Goal: Information Seeking & Learning: Understand process/instructions

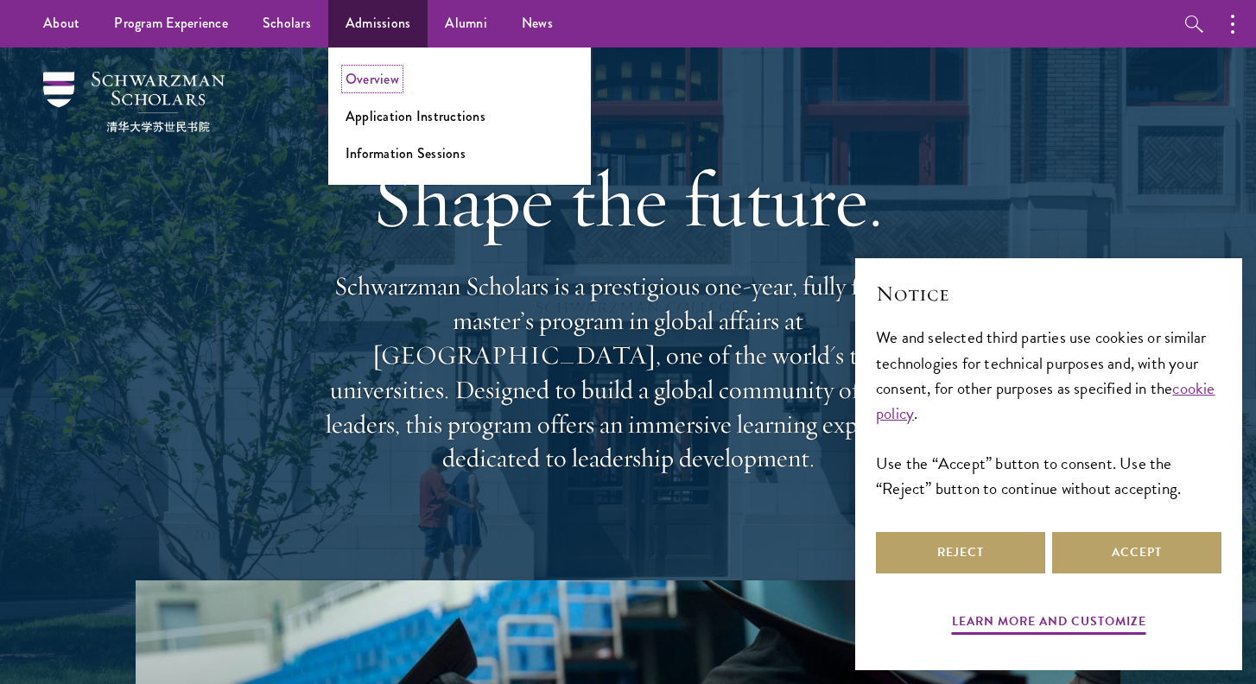
click at [370, 81] on link "Overview" at bounding box center [372, 79] width 54 height 20
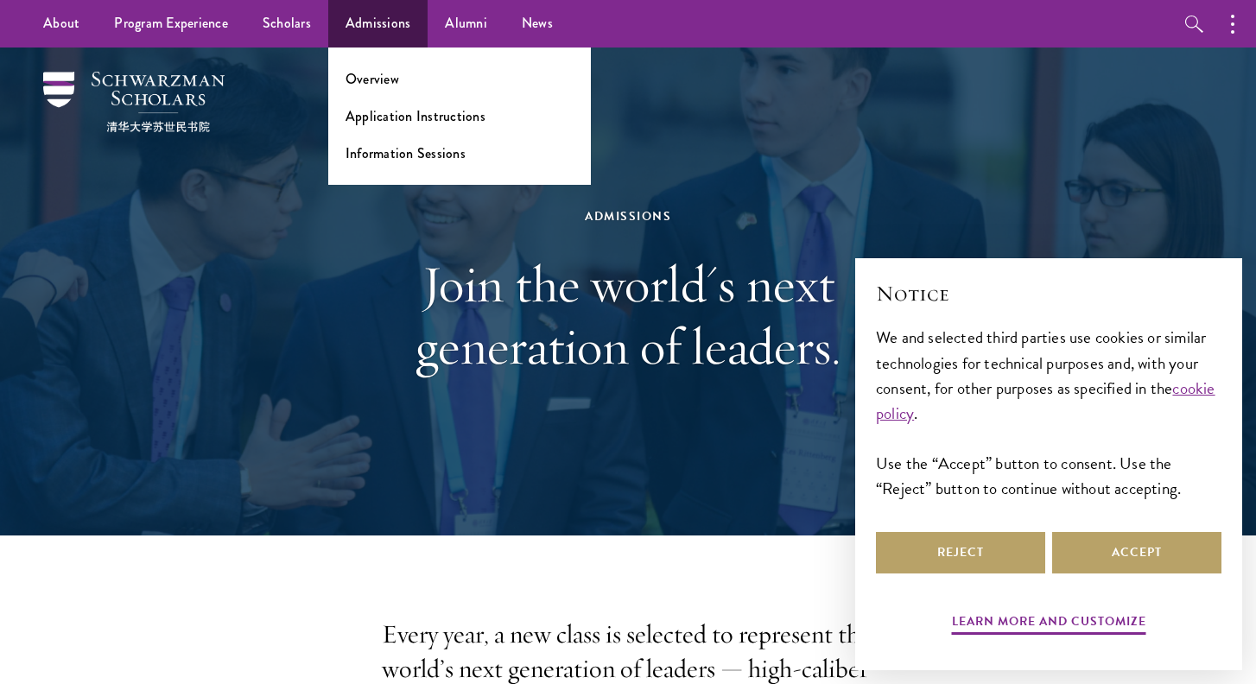
click at [388, 128] on ul "Overview Application Instructions Information Sessions" at bounding box center [459, 115] width 263 height 137
click at [388, 119] on link "Application Instructions" at bounding box center [415, 116] width 140 height 20
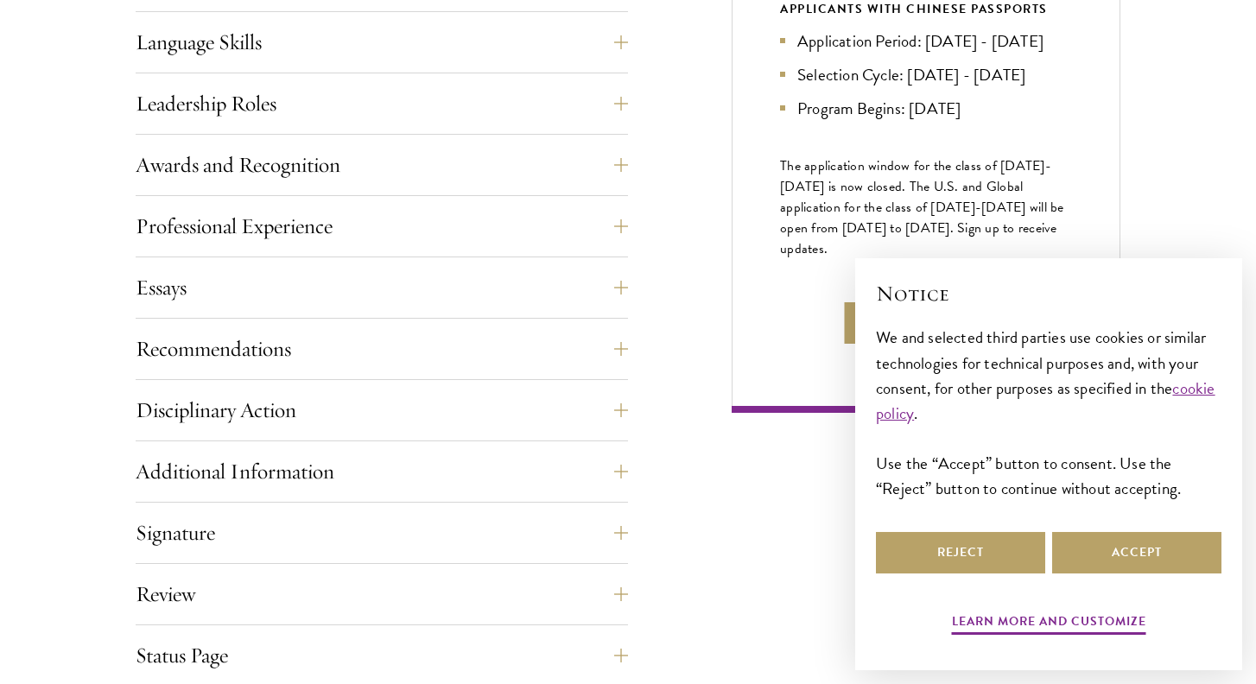
scroll to position [978, 0]
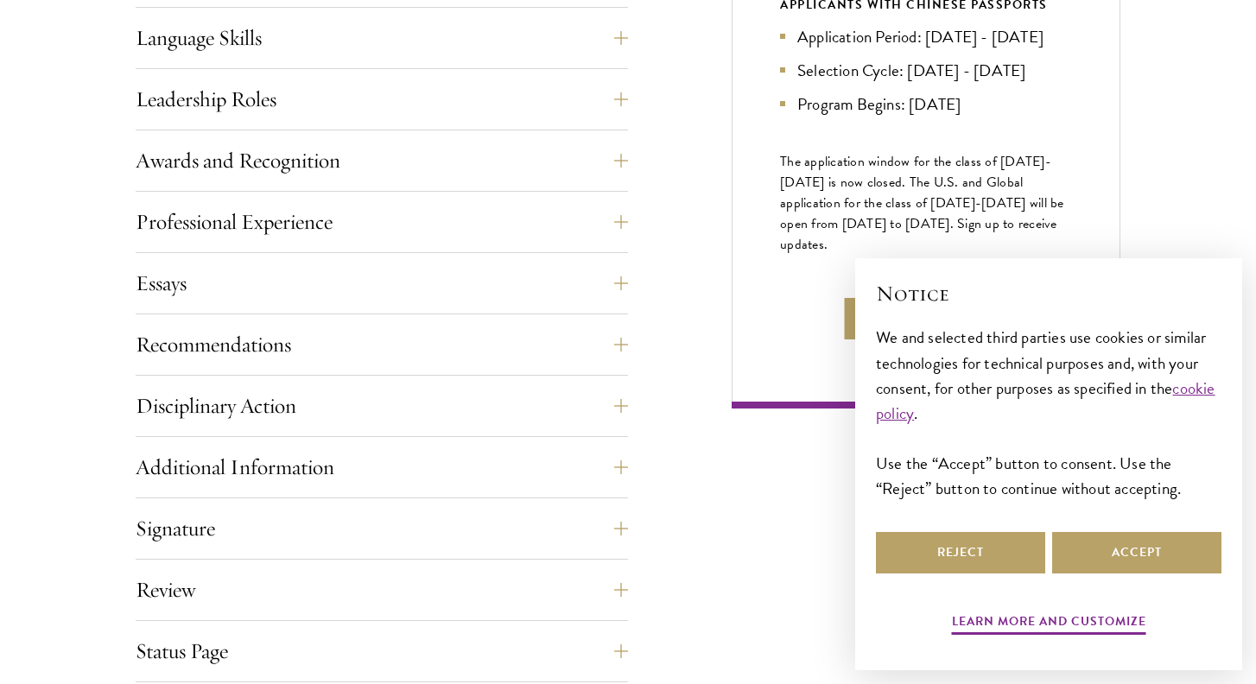
click at [869, 231] on span "The application window for the class of [DATE]-[DATE] is now closed. The U.S. a…" at bounding box center [922, 203] width 284 height 104
click at [876, 229] on span "The application window for the class of [DATE]-[DATE] is now closed. The U.S. a…" at bounding box center [922, 203] width 284 height 104
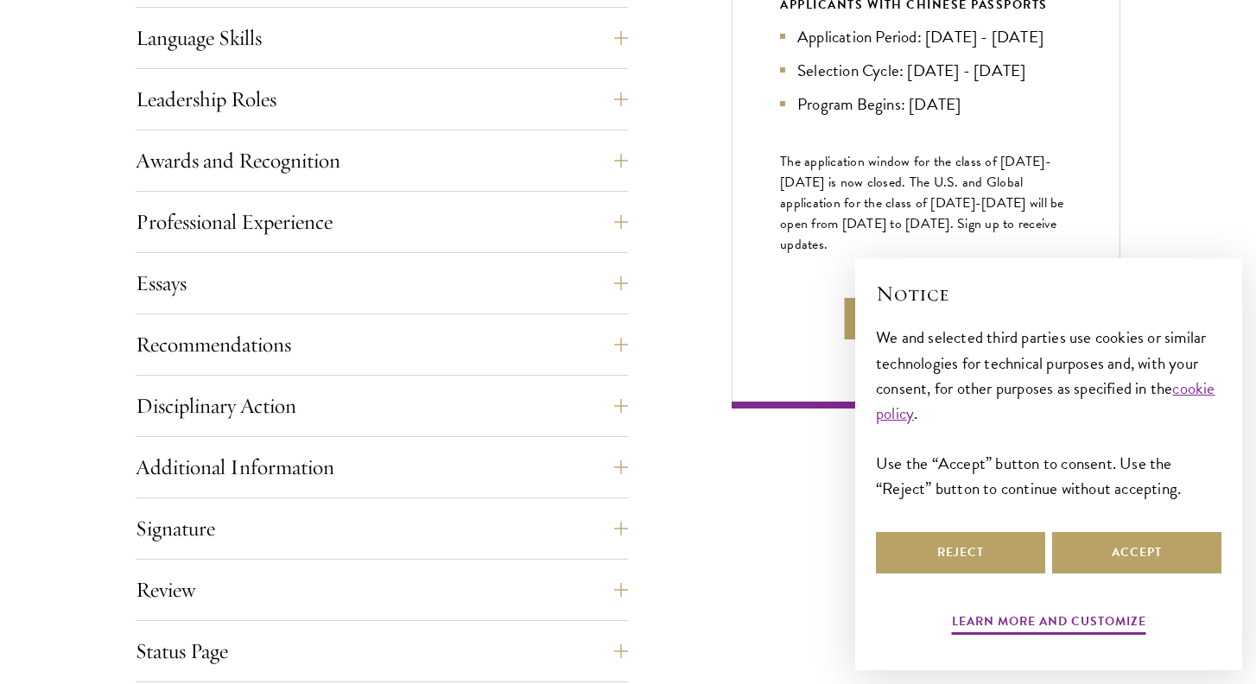
click at [876, 229] on span "The application window for the class of [DATE]-[DATE] is now closed. The U.S. a…" at bounding box center [922, 203] width 284 height 104
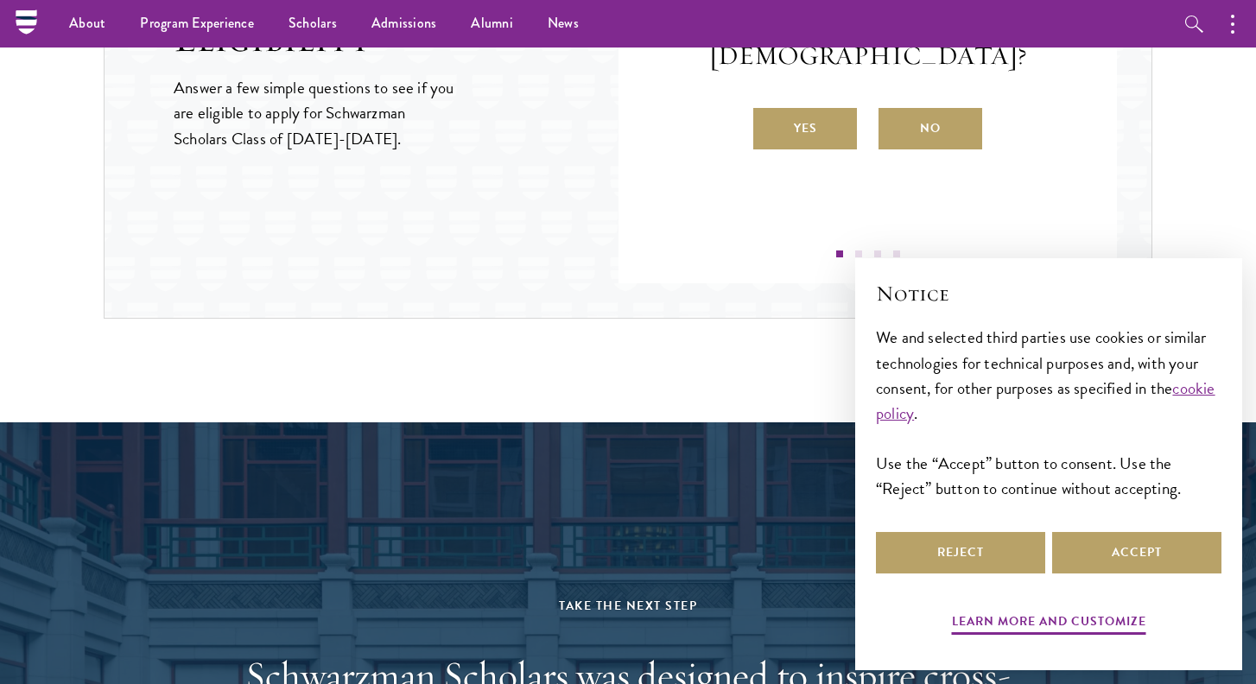
scroll to position [1875, 0]
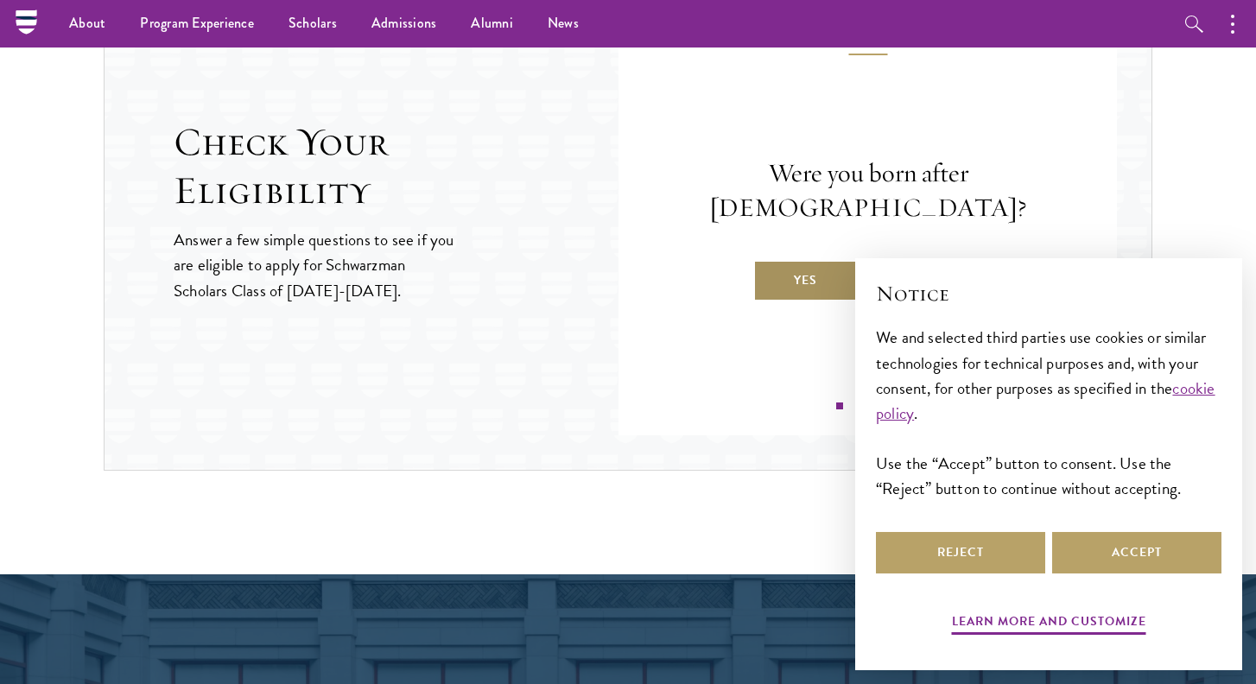
click at [823, 268] on label "Yes" at bounding box center [805, 280] width 104 height 41
click at [769, 268] on input "Yes" at bounding box center [761, 270] width 16 height 16
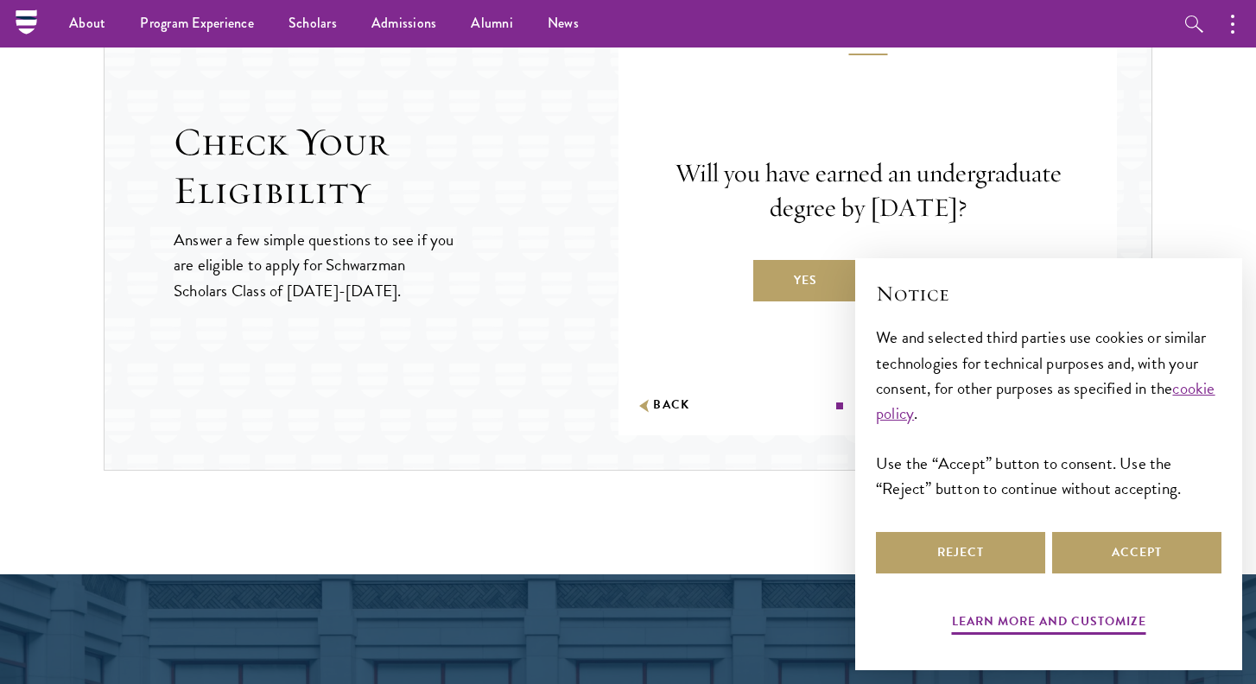
scroll to position [1840, 0]
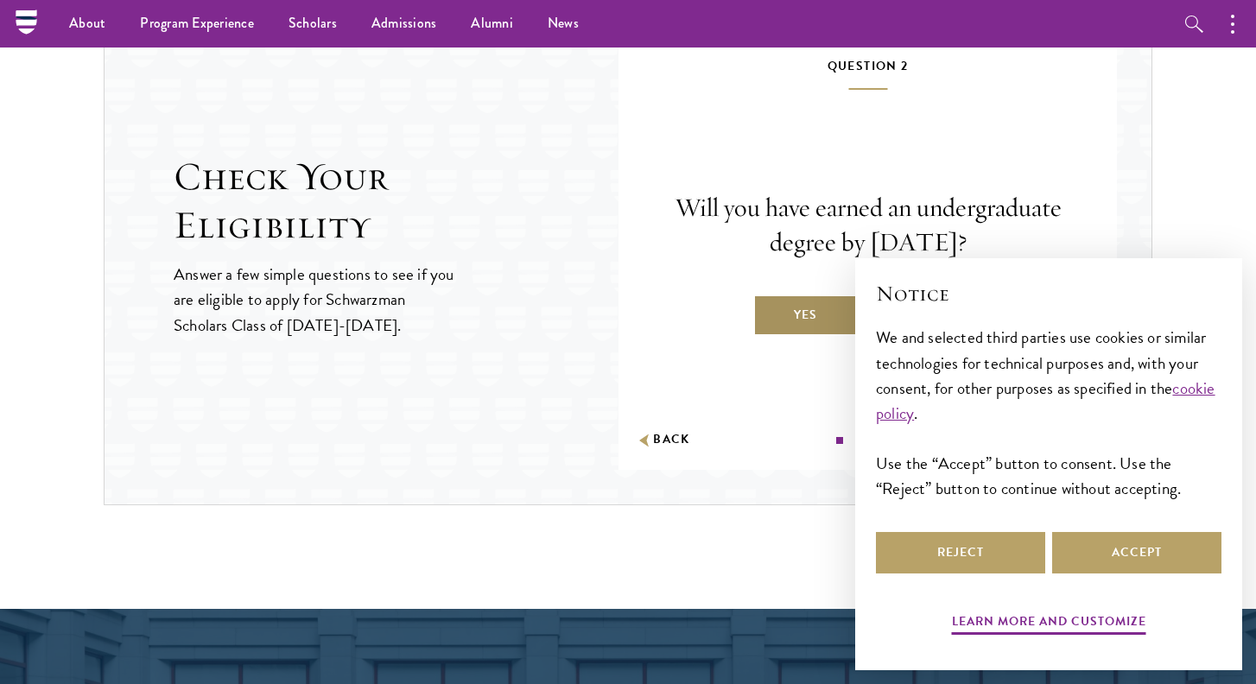
click at [820, 314] on label "Yes" at bounding box center [805, 314] width 104 height 41
click at [769, 312] on input "Yes" at bounding box center [761, 304] width 16 height 16
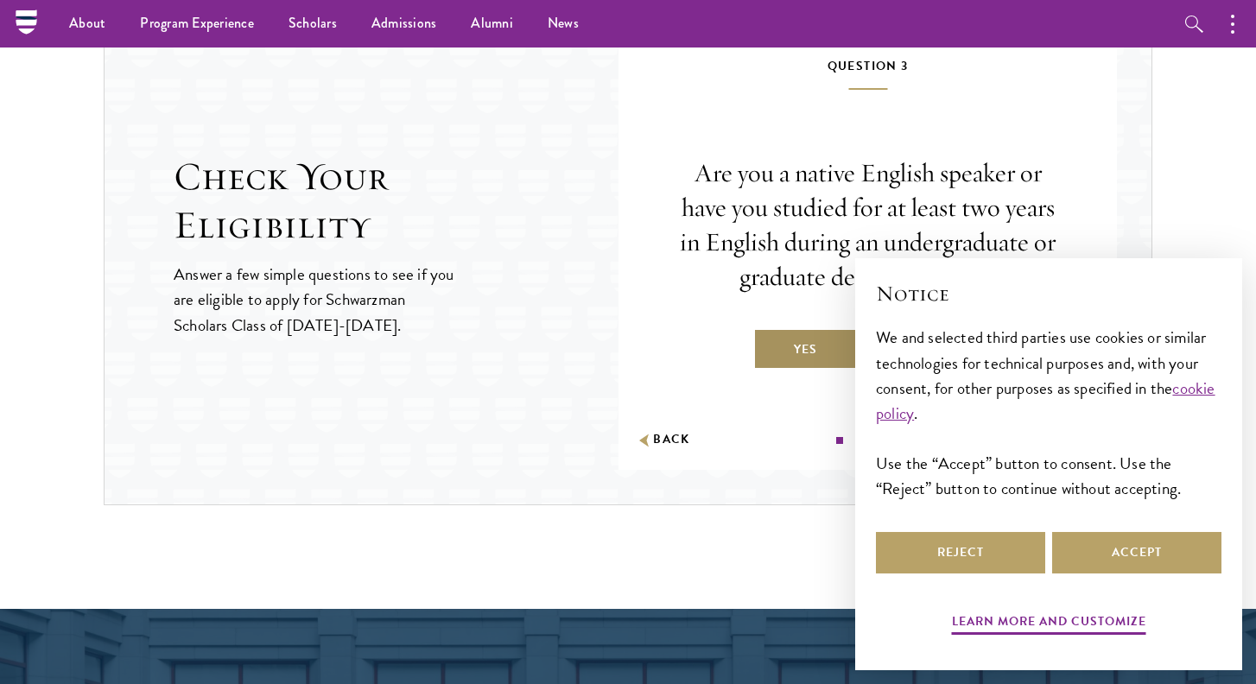
click at [818, 344] on label "Yes" at bounding box center [805, 348] width 104 height 41
click at [769, 344] on input "Yes" at bounding box center [761, 339] width 16 height 16
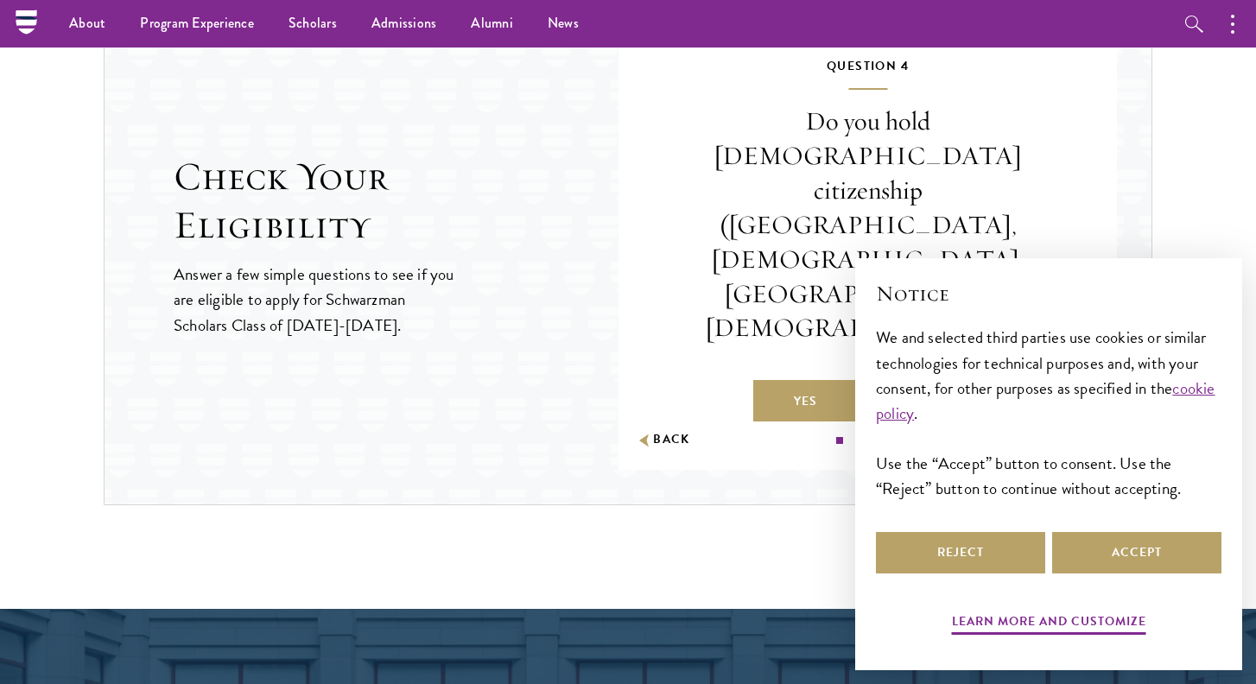
click at [912, 305] on div "Do you hold Chinese citizenship (Chinese mainland, Hong Kong, Macau, Taiwan)? Y…" at bounding box center [867, 262] width 395 height 317
click at [912, 380] on label "No" at bounding box center [930, 400] width 104 height 41
click at [894, 383] on input "No" at bounding box center [886, 391] width 16 height 16
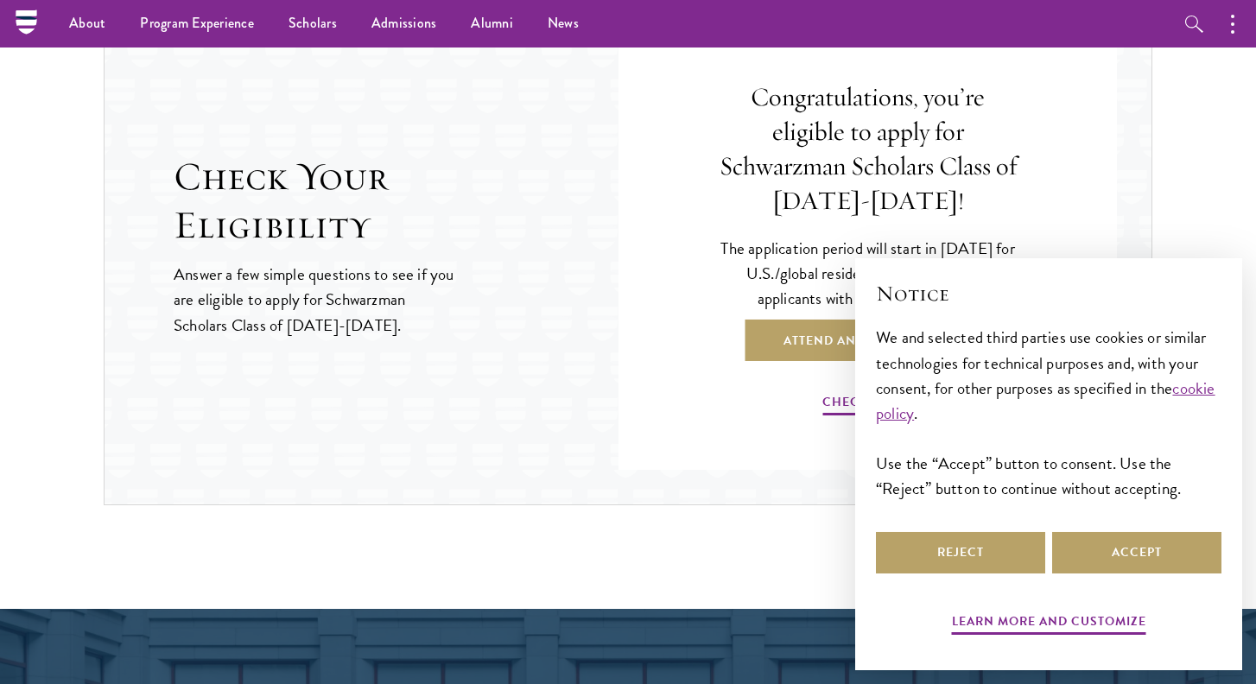
scroll to position [1806, 0]
